Goal: Information Seeking & Learning: Learn about a topic

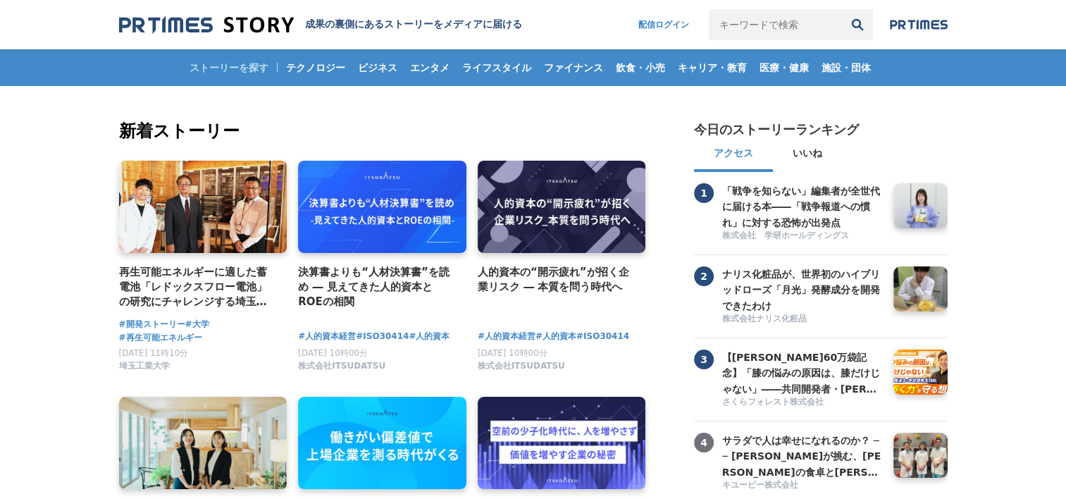
click at [796, 25] on input "キーワードで検索" at bounding box center [775, 24] width 133 height 31
type input "r"
type input "ロングルアージュ"
click at [842, 9] on button "検索" at bounding box center [857, 24] width 31 height 31
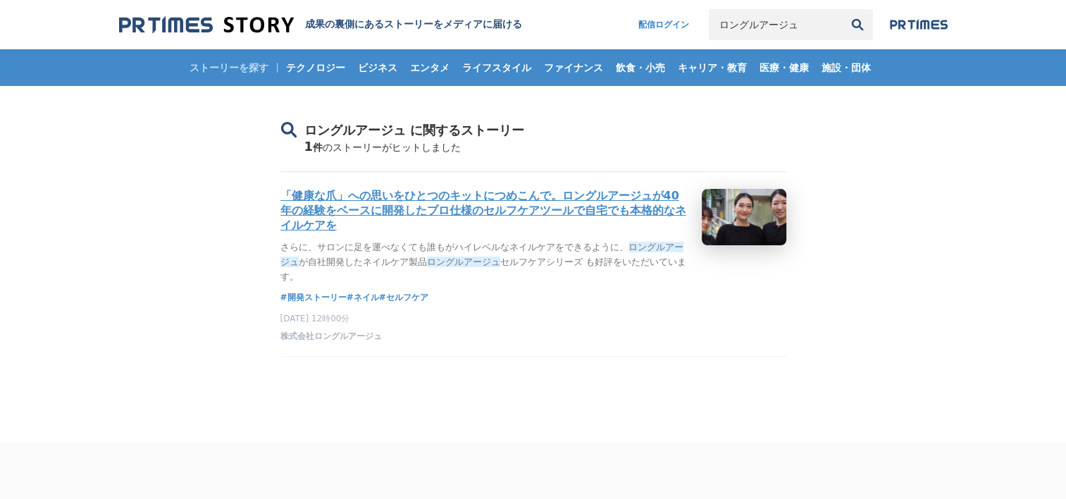
click at [526, 226] on h3 "「健康な爪」への思いをひとつのキットにつめこんで。ロングルアージュが40年の経験をベースに開発したプロ仕様のセルフケアツールで自宅でも本格的なネイルケアを" at bounding box center [485, 211] width 410 height 44
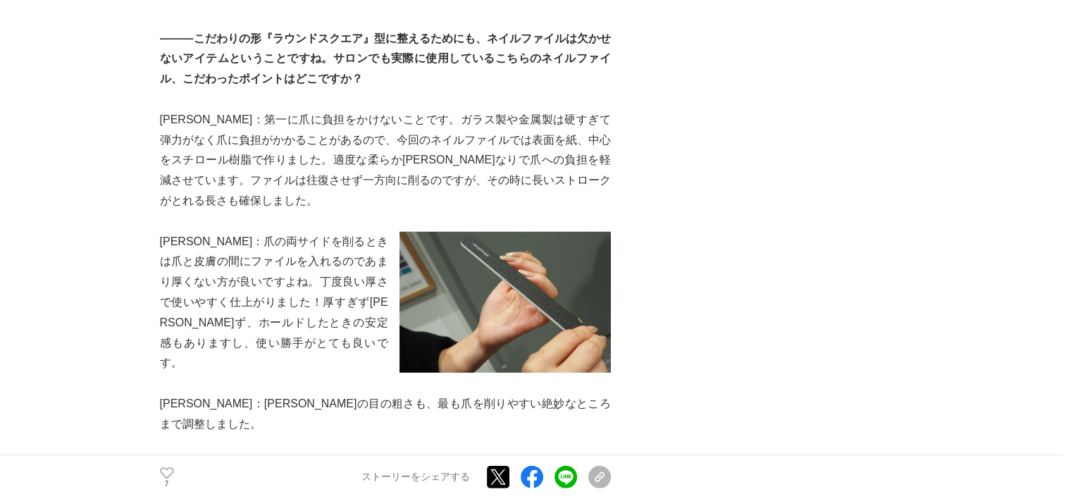
scroll to position [3522, 0]
